Goal: Communication & Community: Answer question/provide support

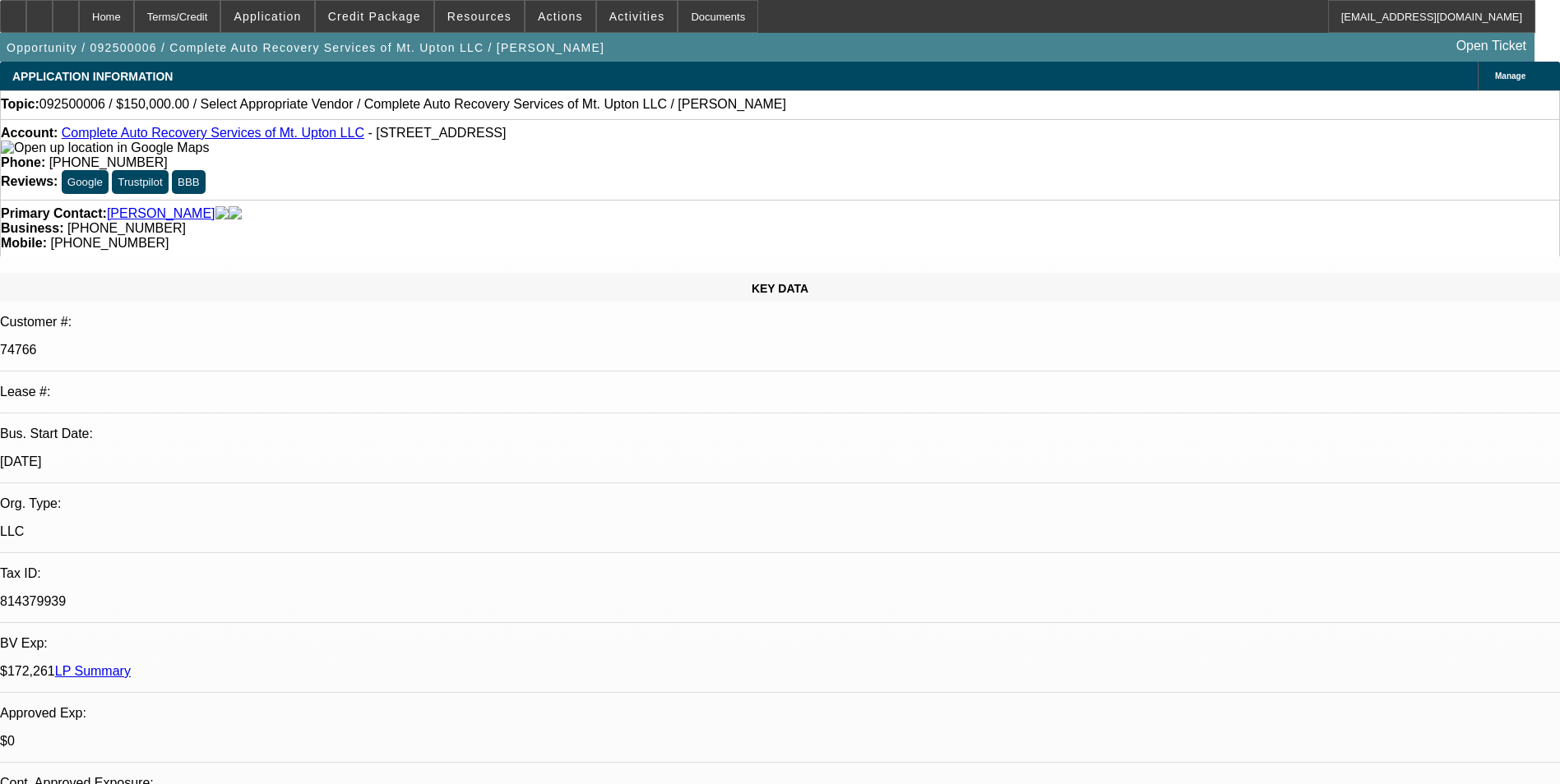
select select "0"
select select "2"
select select "0.1"
select select "1"
select select "2"
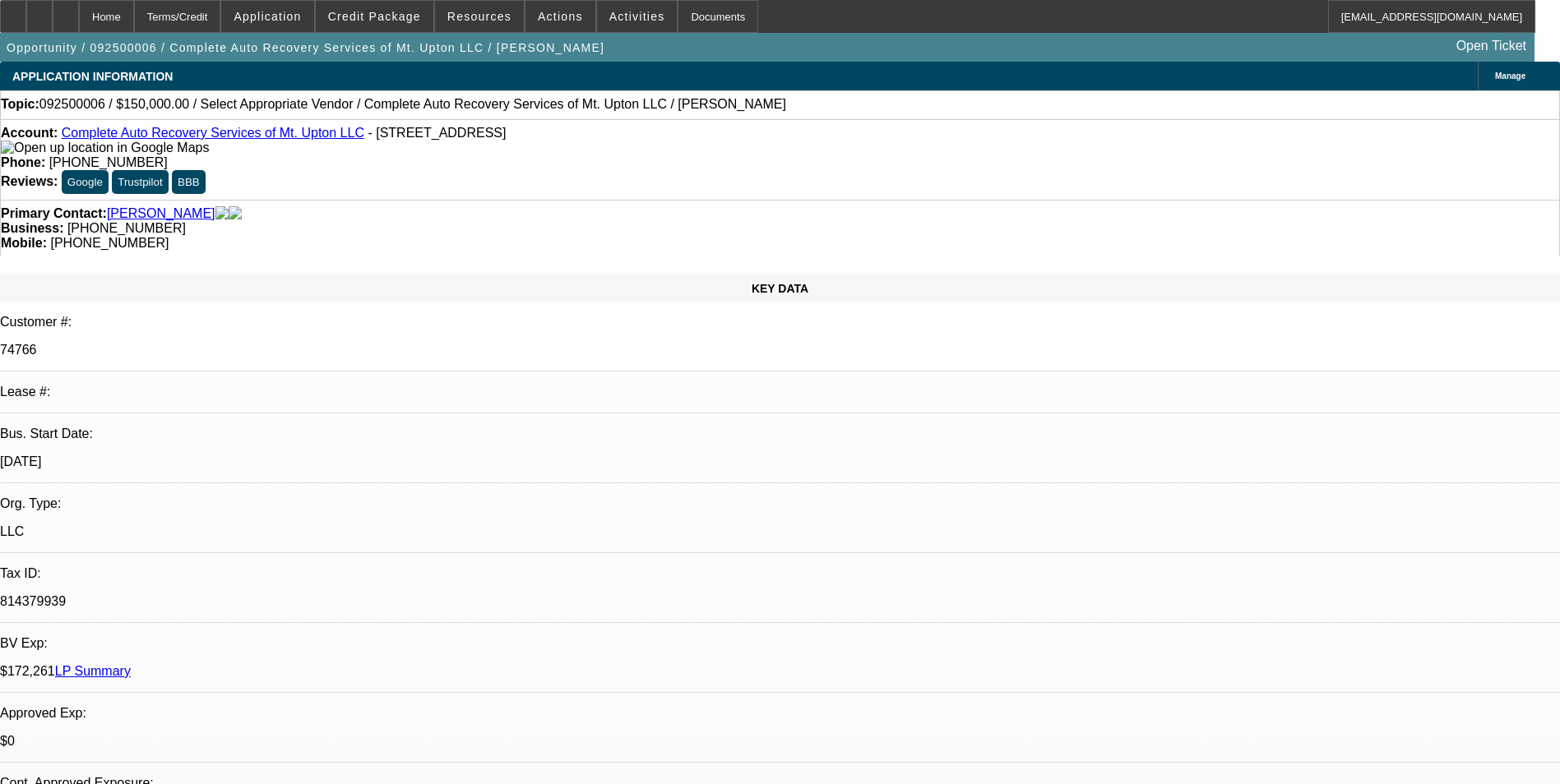
select select "4"
drag, startPoint x: 1093, startPoint y: 239, endPoint x: 1162, endPoint y: 273, distance: 76.9
radio input "true"
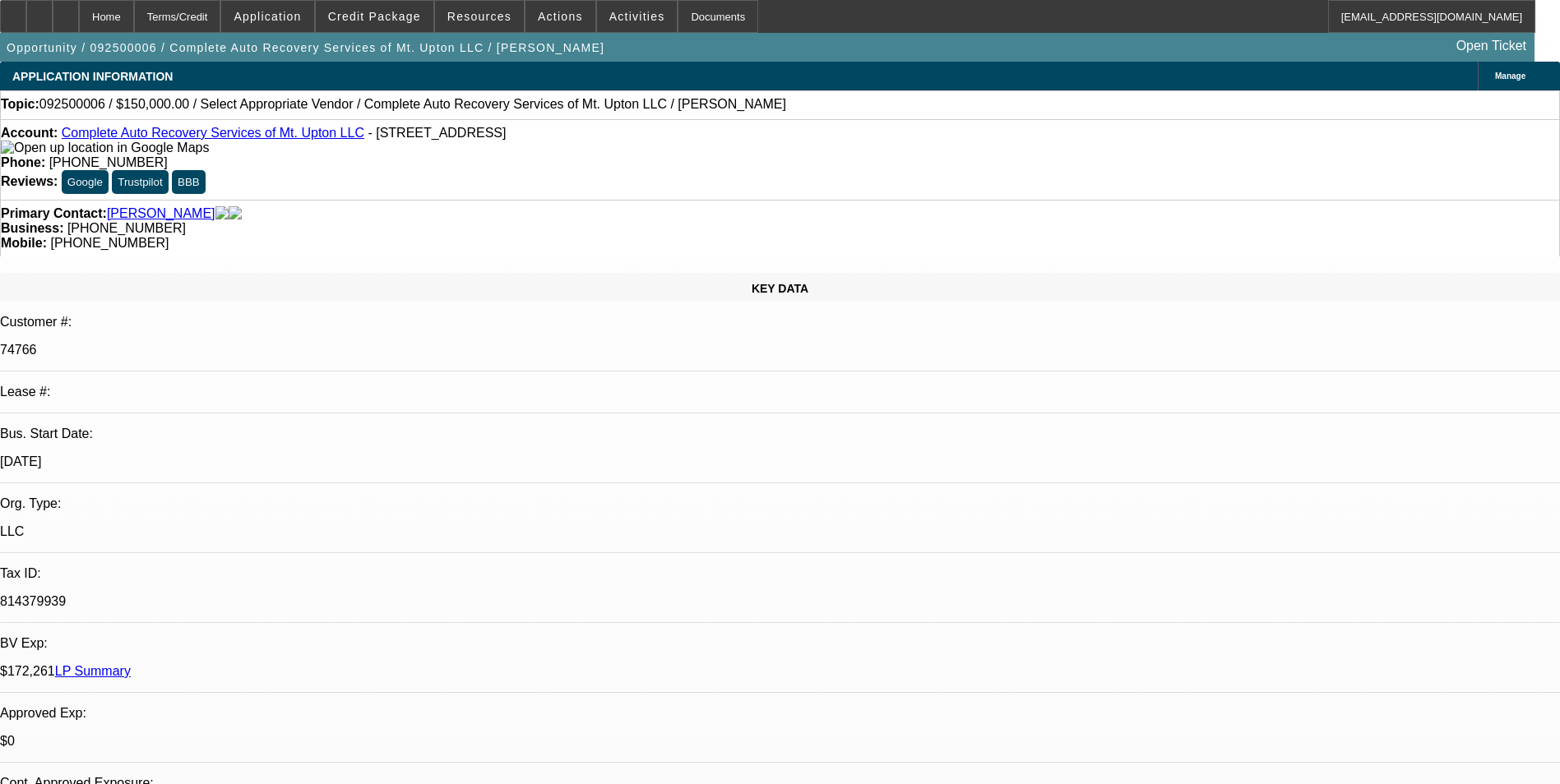
drag, startPoint x: 1511, startPoint y: 280, endPoint x: 1561, endPoint y: 320, distance: 64.0
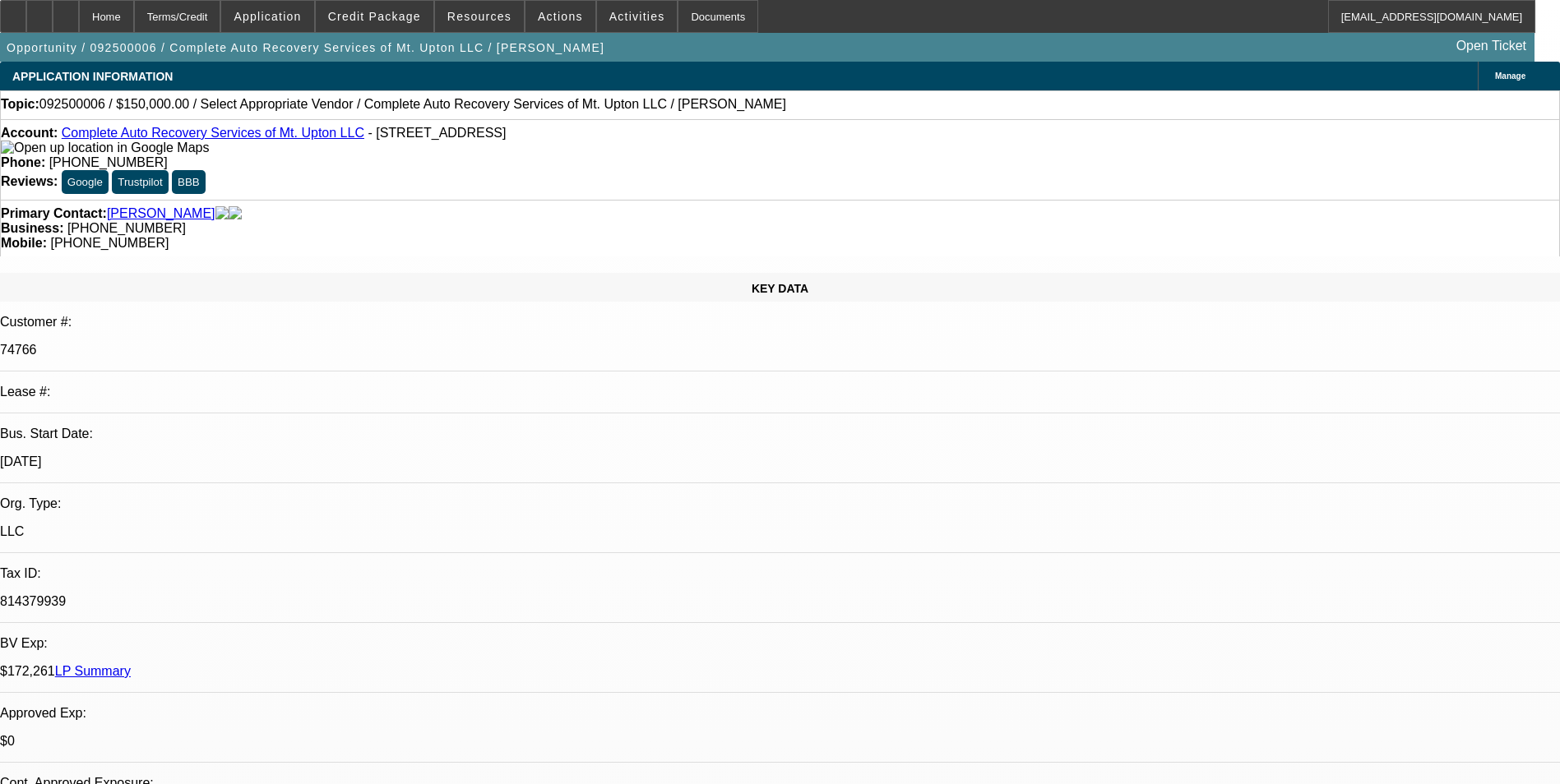
type textarea "Payment history good- on-time/01;02-rewritten to new lease/03-normal lease comp…"
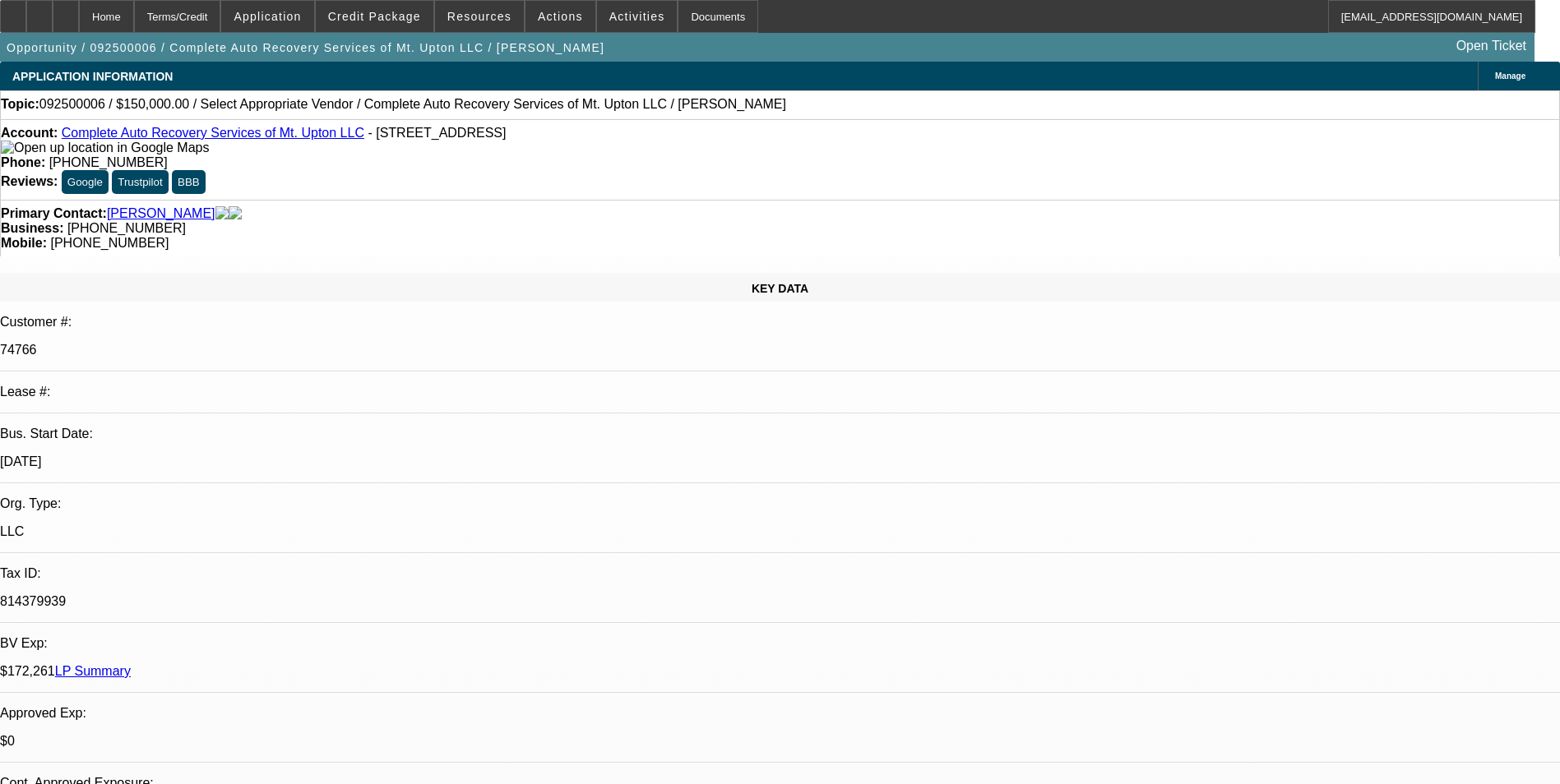
scroll to position [20, 0]
drag, startPoint x: 1261, startPoint y: 303, endPoint x: 1064, endPoint y: 272, distance: 199.4
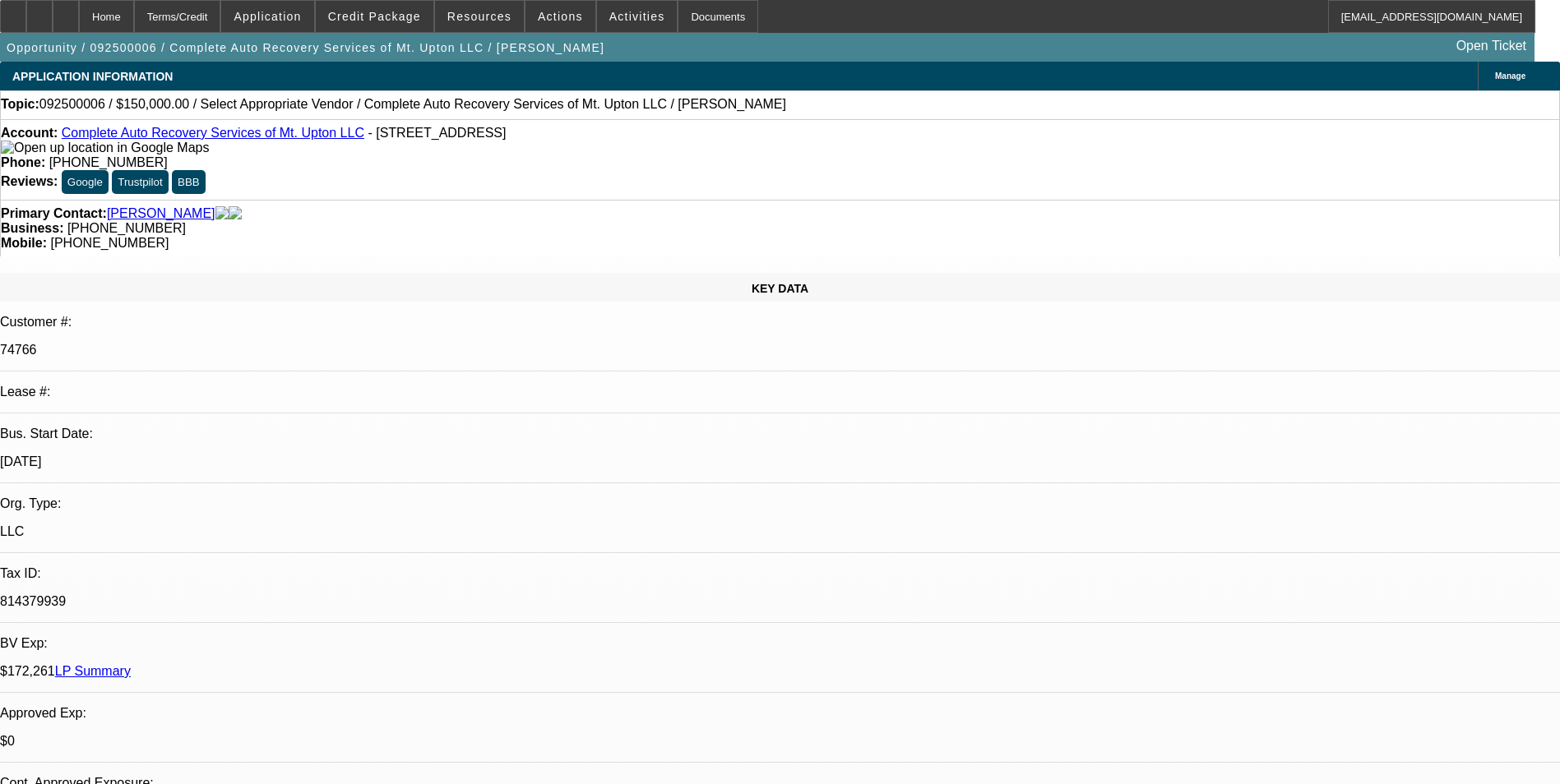
radio input "false"
radio input "true"
select select "0"
select select "2"
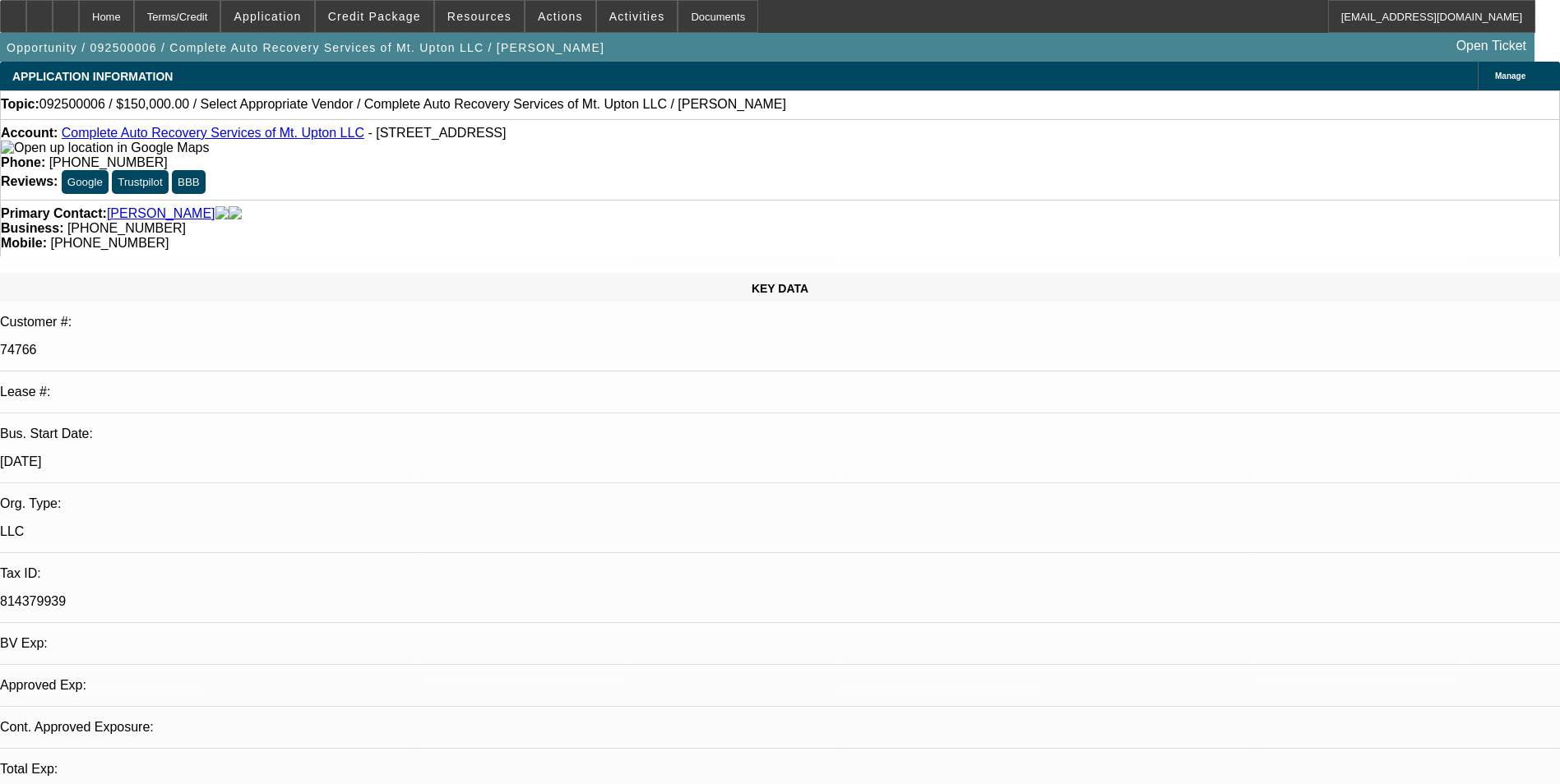
select select "0.1"
select select "1"
select select "2"
select select "4"
